Goal: Task Accomplishment & Management: Manage account settings

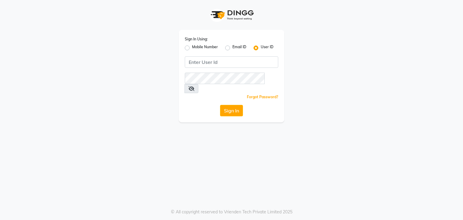
click at [192, 48] on label "Mobile Number" at bounding box center [205, 47] width 26 height 7
click at [192, 48] on input "Mobile Number" at bounding box center [194, 46] width 4 height 4
radio input "true"
radio input "false"
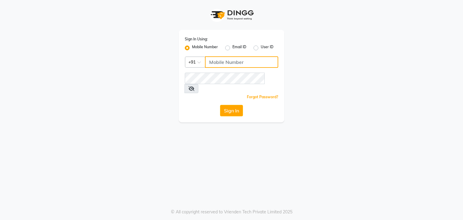
click at [217, 62] on input "Username" at bounding box center [241, 61] width 73 height 11
type input "7684837520"
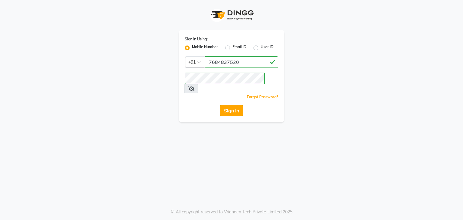
click at [232, 107] on button "Sign In" at bounding box center [231, 110] width 23 height 11
